Goal: Task Accomplishment & Management: Complete application form

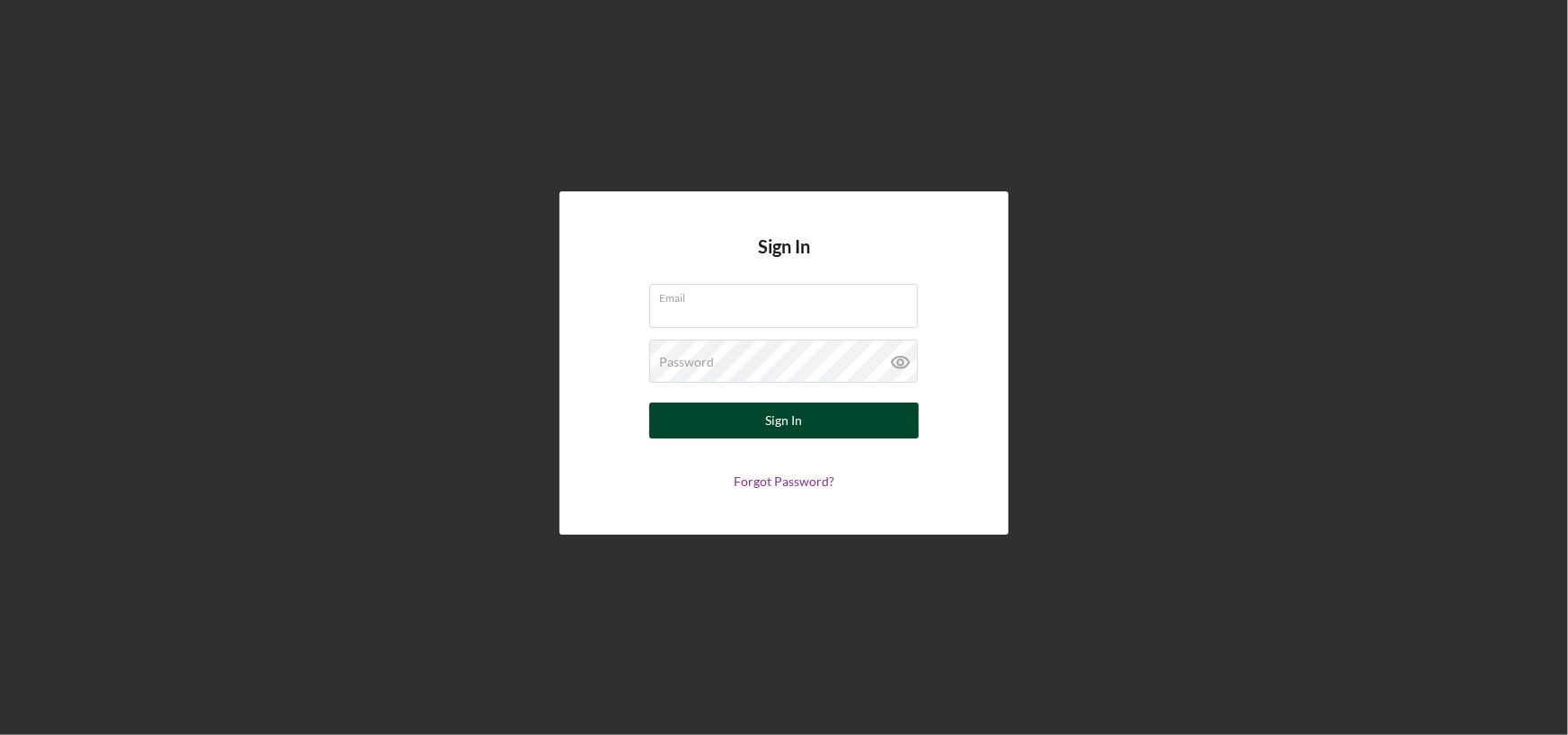
type input "[PERSON_NAME][EMAIL_ADDRESS][DOMAIN_NAME]"
click at [799, 414] on div "Sign In" at bounding box center [784, 421] width 37 height 36
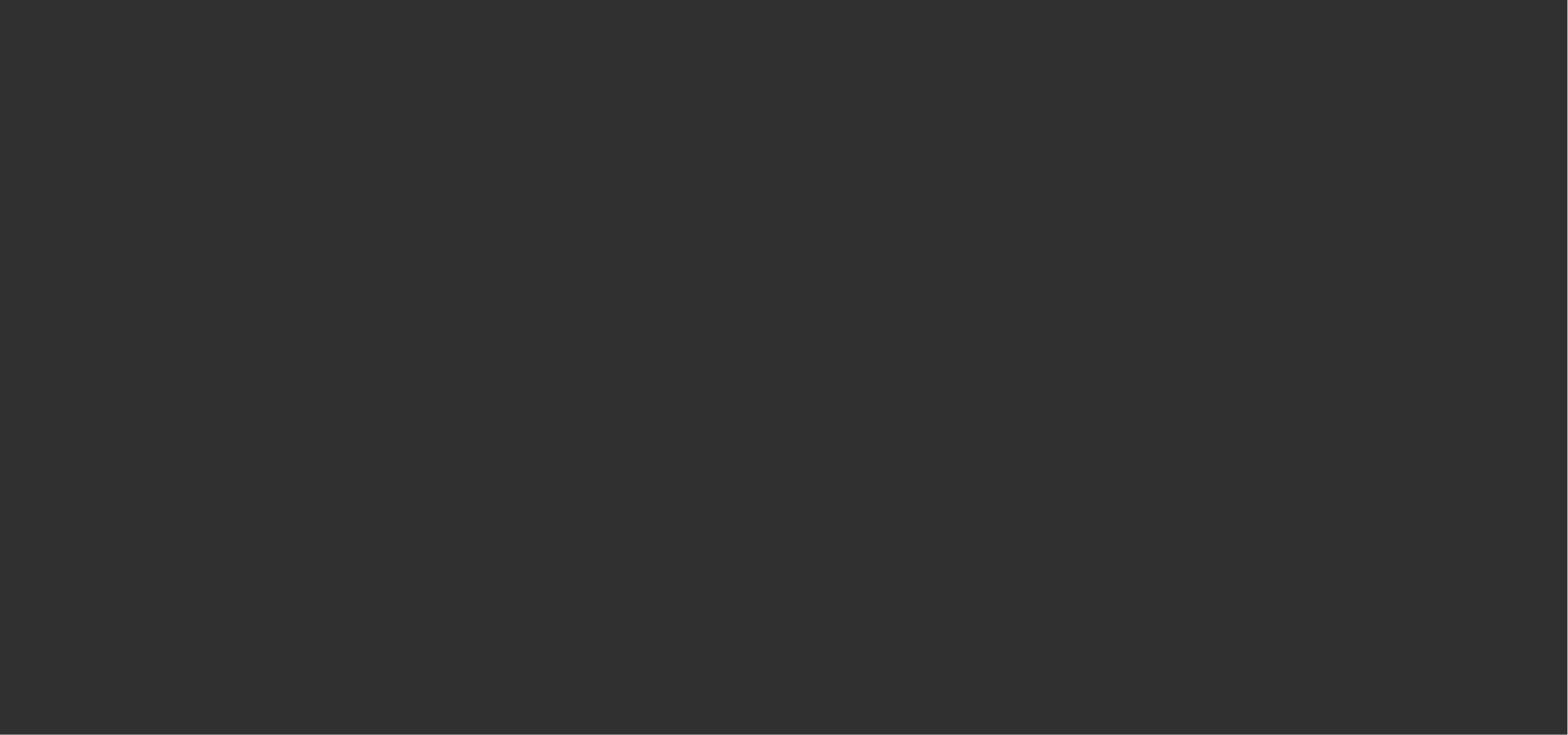
click at [660, 112] on div at bounding box center [784, 368] width 1568 height 735
